Goal: Information Seeking & Learning: Learn about a topic

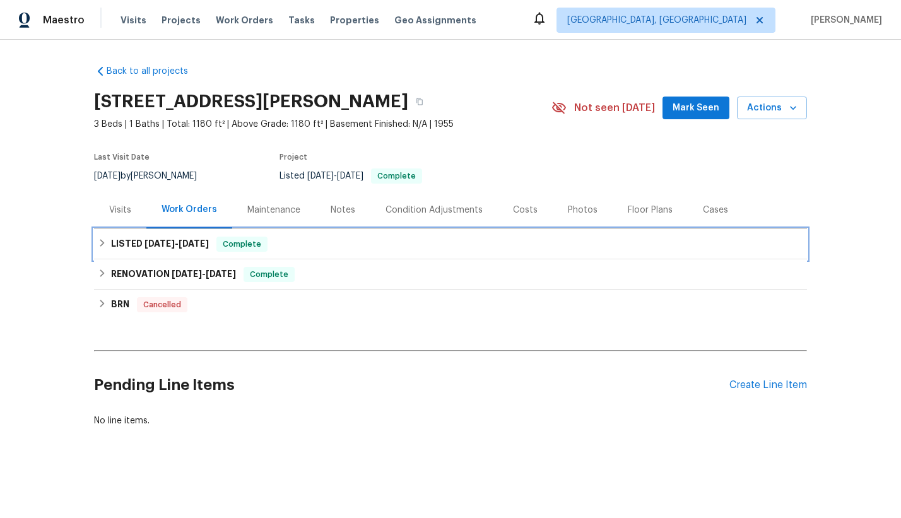
click at [157, 249] on h6 "LISTED [DATE] - [DATE]" at bounding box center [160, 244] width 98 height 15
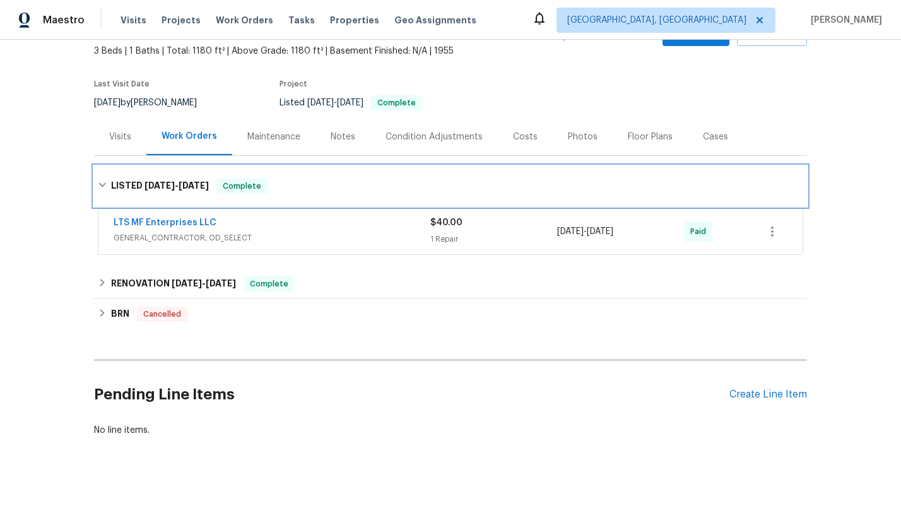
scroll to position [78, 0]
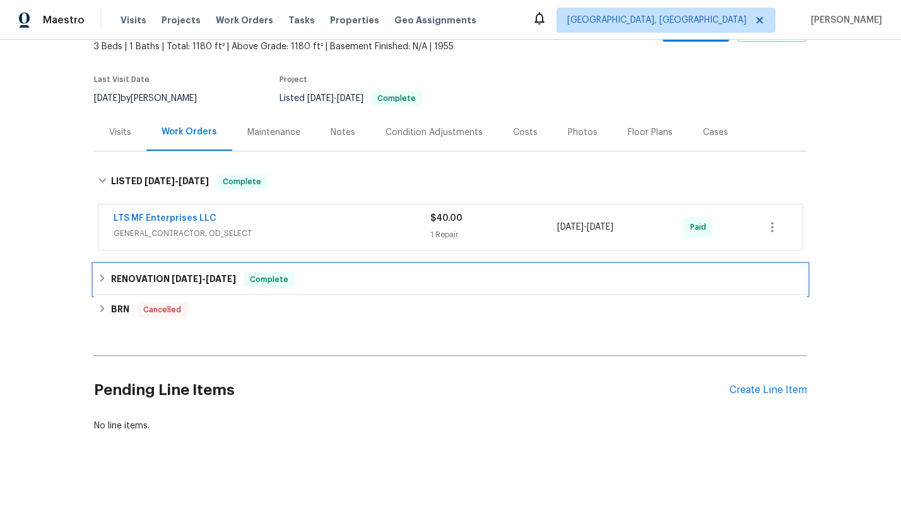
click at [285, 287] on div "RENOVATION [DATE] - [DATE] Complete" at bounding box center [450, 279] width 713 height 30
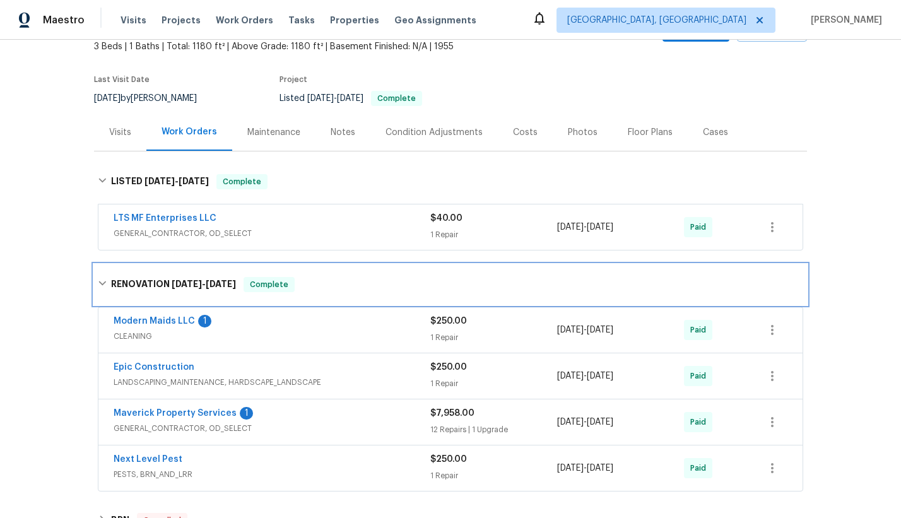
scroll to position [179, 0]
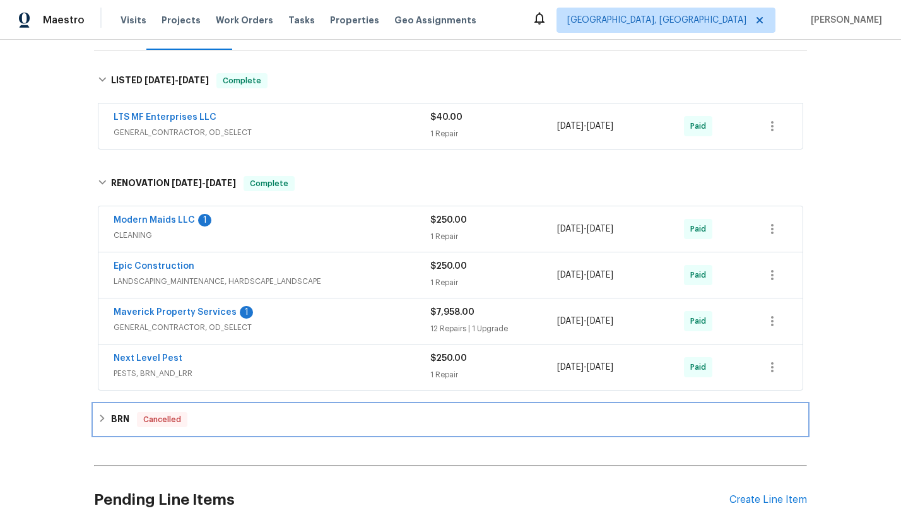
click at [114, 419] on h6 "BRN" at bounding box center [120, 419] width 18 height 15
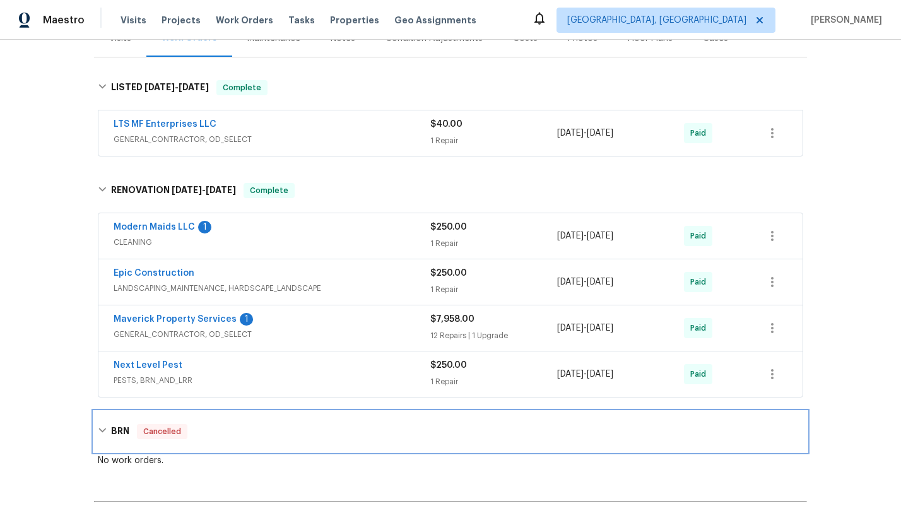
scroll to position [171, 0]
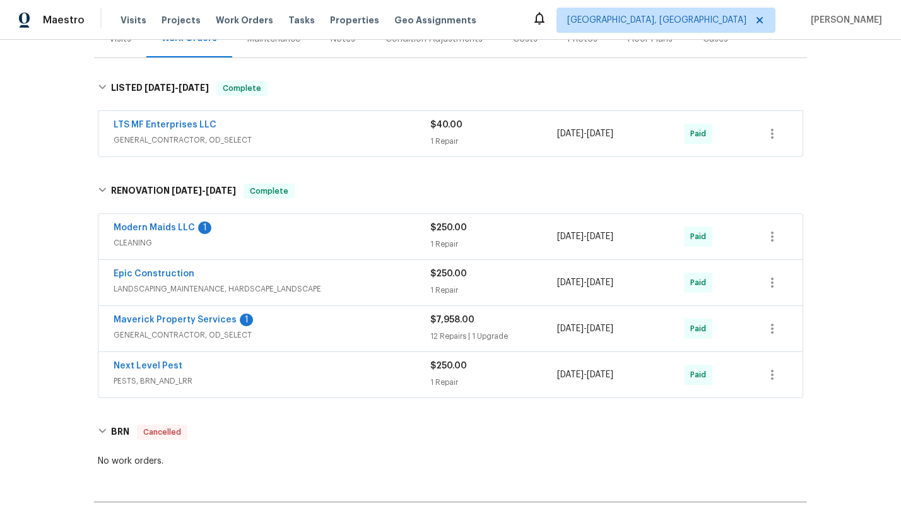
click at [302, 324] on div "Maverick Property Services 1" at bounding box center [272, 321] width 317 height 15
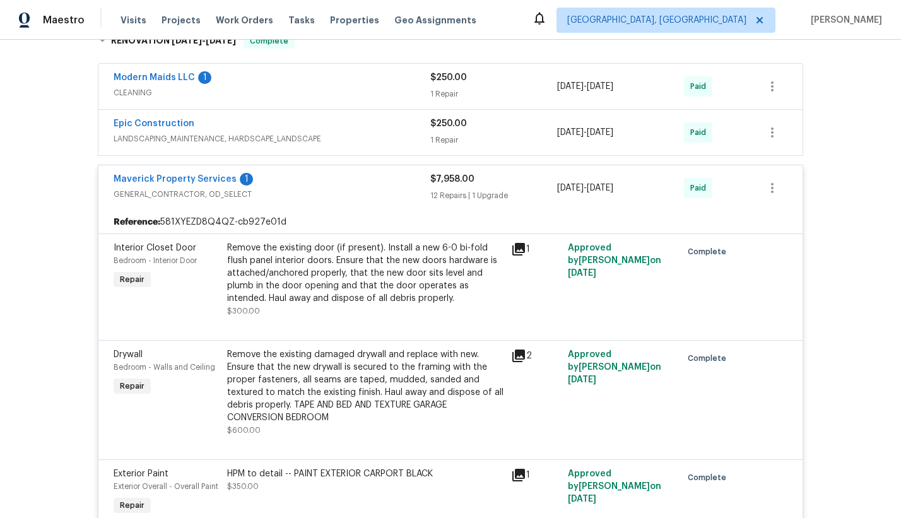
scroll to position [323, 0]
click at [336, 122] on div "Epic Construction" at bounding box center [272, 123] width 317 height 15
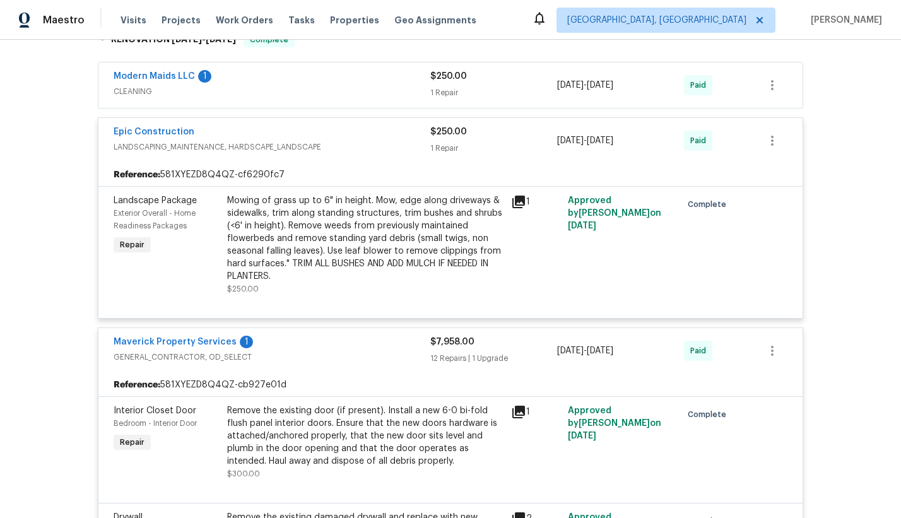
click at [261, 74] on div "Modern Maids LLC 1" at bounding box center [272, 77] width 317 height 15
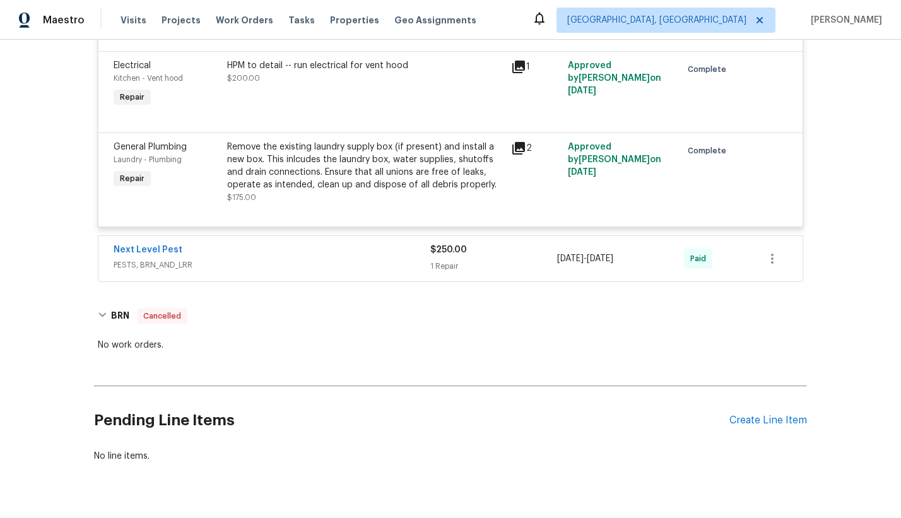
scroll to position [2090, 0]
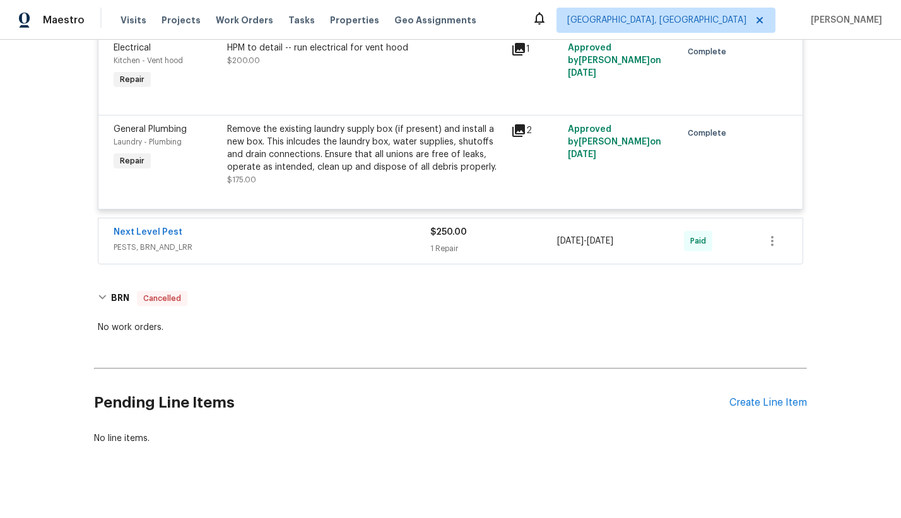
click at [340, 241] on span "PESTS, BRN_AND_LRR" at bounding box center [272, 247] width 317 height 13
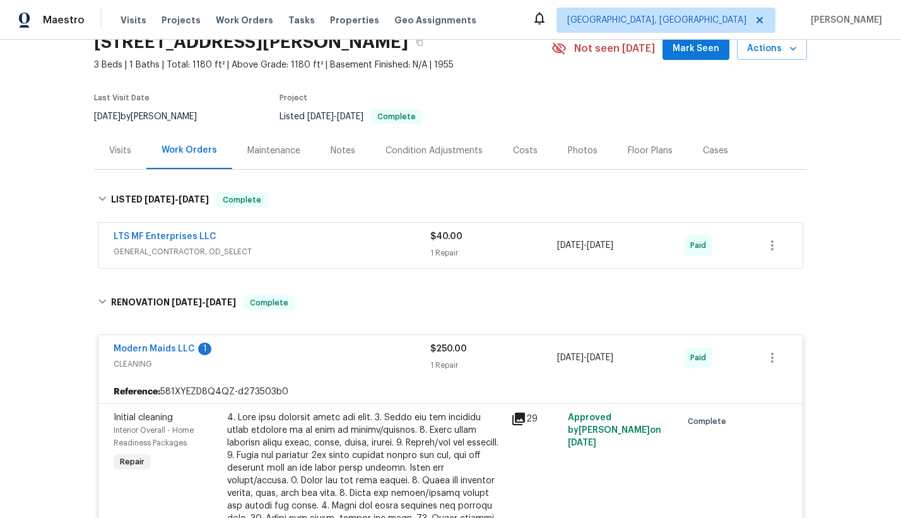
scroll to position [0, 0]
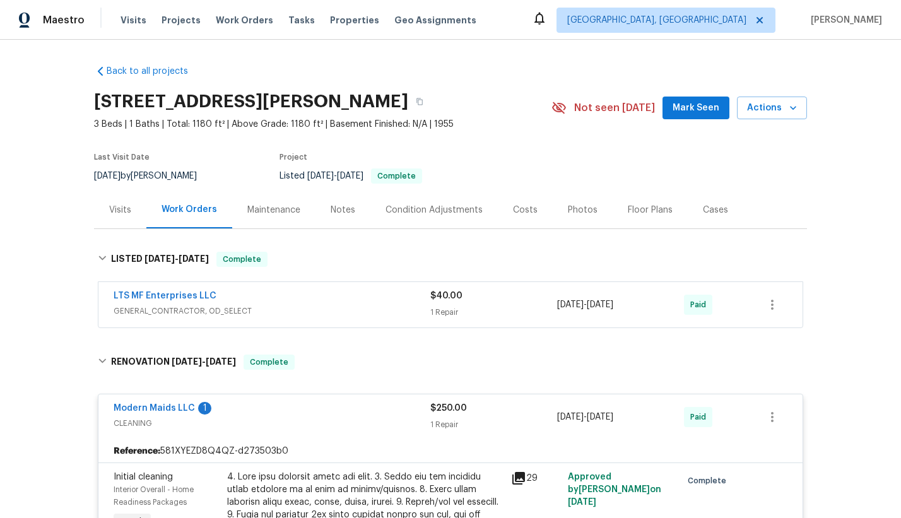
click at [312, 301] on div "LTS MF Enterprises LLC" at bounding box center [272, 297] width 317 height 15
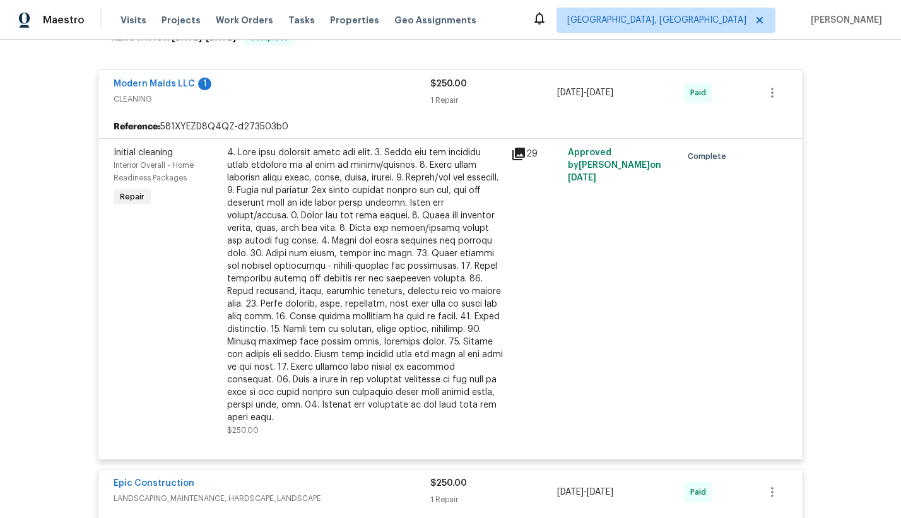
scroll to position [2063, 0]
